Goal: Navigation & Orientation: Understand site structure

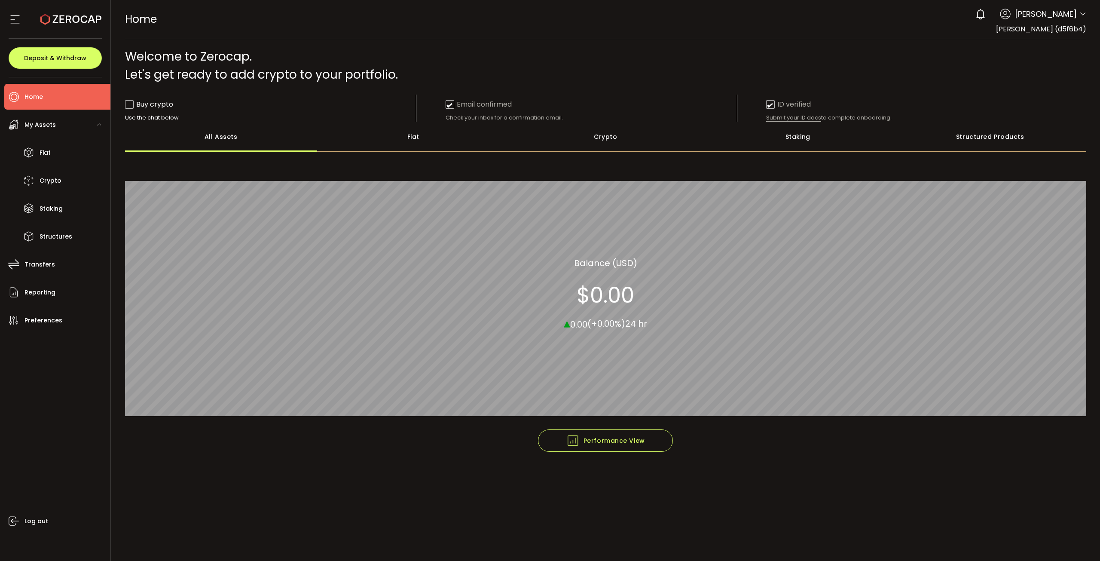
click at [427, 141] on div "Fiat" at bounding box center [413, 137] width 193 height 30
click at [602, 141] on div "Crypto" at bounding box center [606, 137] width 193 height 30
click at [794, 141] on div "Staking" at bounding box center [798, 137] width 193 height 30
click at [230, 142] on div "All Assets" at bounding box center [221, 137] width 193 height 30
